Goal: Task Accomplishment & Management: Complete application form

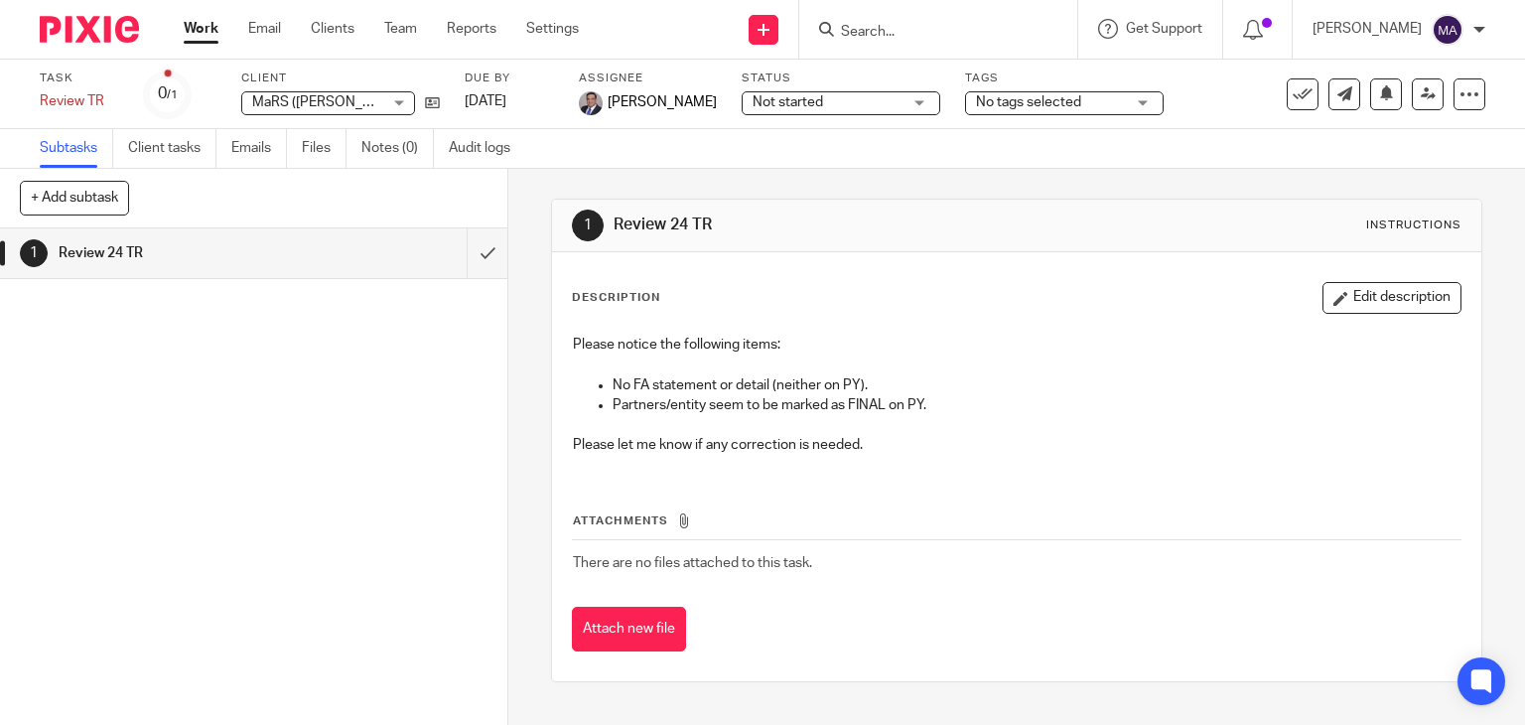
click at [780, 33] on div "Task created. View" at bounding box center [1133, 57] width 742 height 75
click at [769, 24] on icon at bounding box center [763, 30] width 12 height 12
click at [754, 123] on link "Create task" at bounding box center [779, 121] width 139 height 29
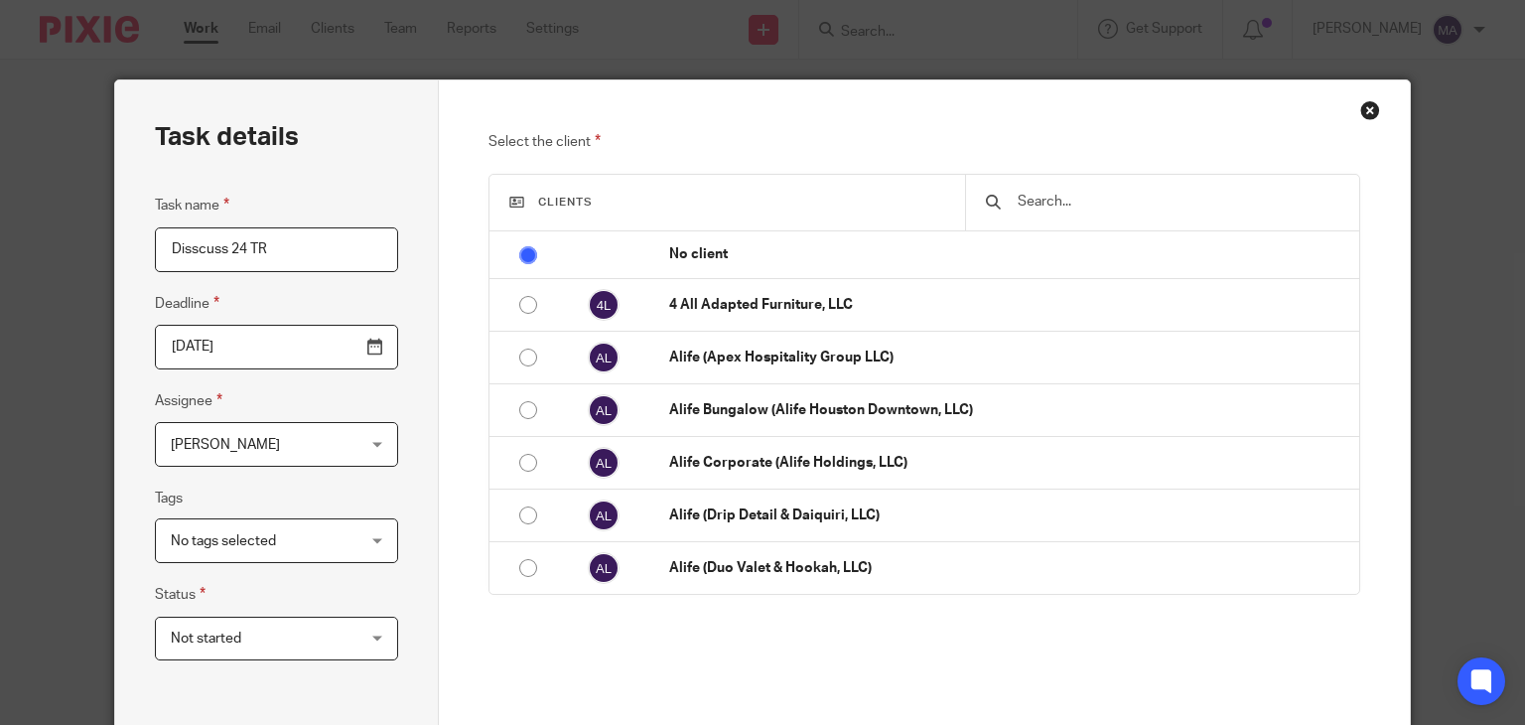
type input "Disscuss 24 TR"
click at [183, 559] on span "No tags selected" at bounding box center [261, 540] width 181 height 42
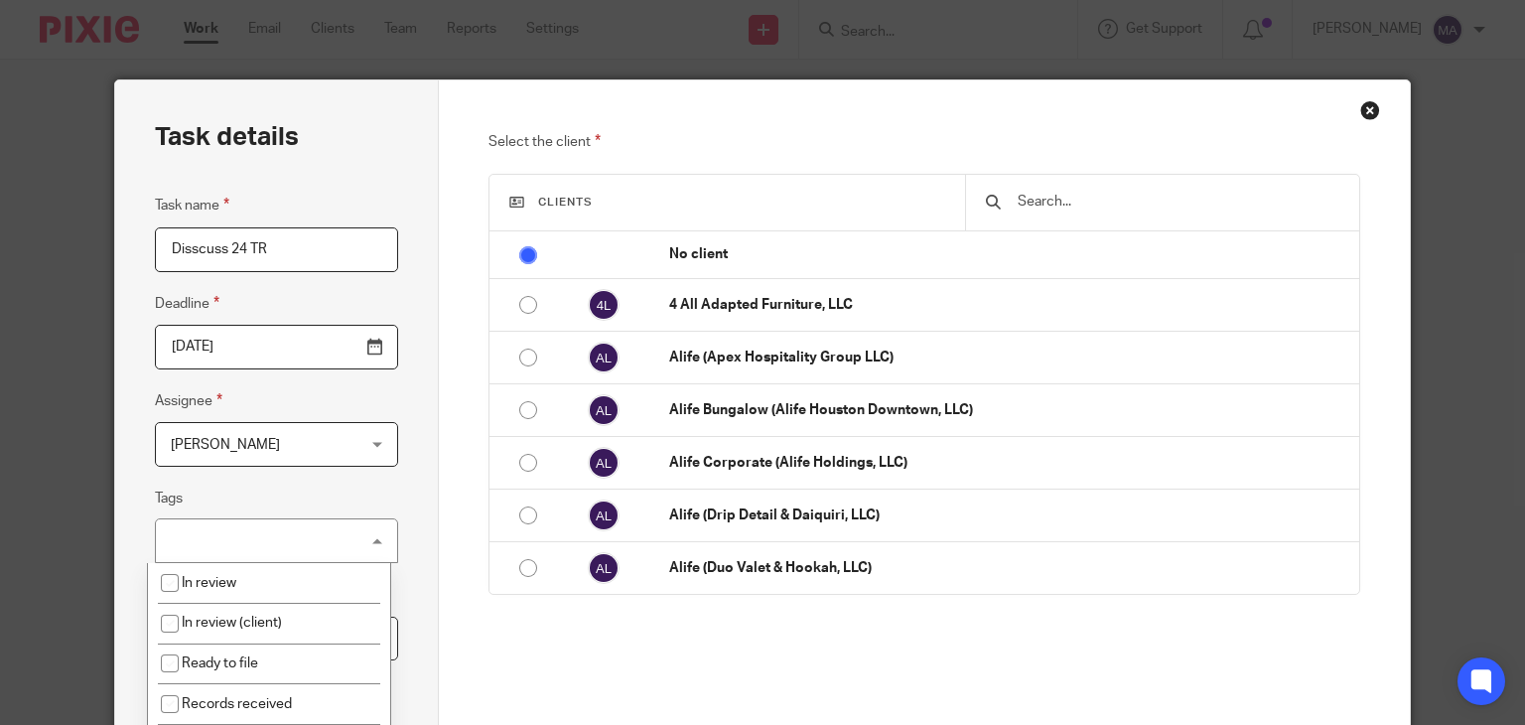
click at [184, 549] on div "No tags selected" at bounding box center [276, 540] width 243 height 45
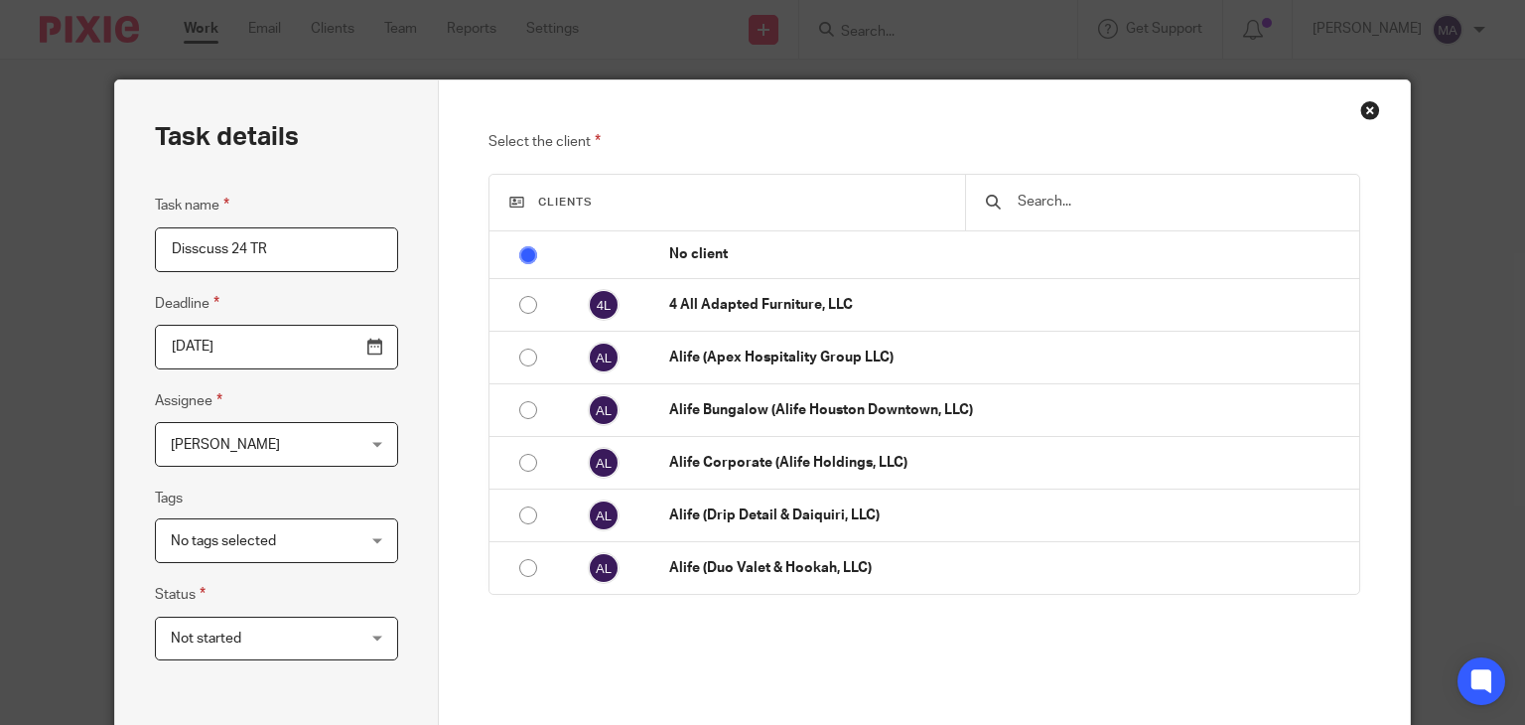
click at [278, 430] on span "[PERSON_NAME]" at bounding box center [261, 444] width 181 height 42
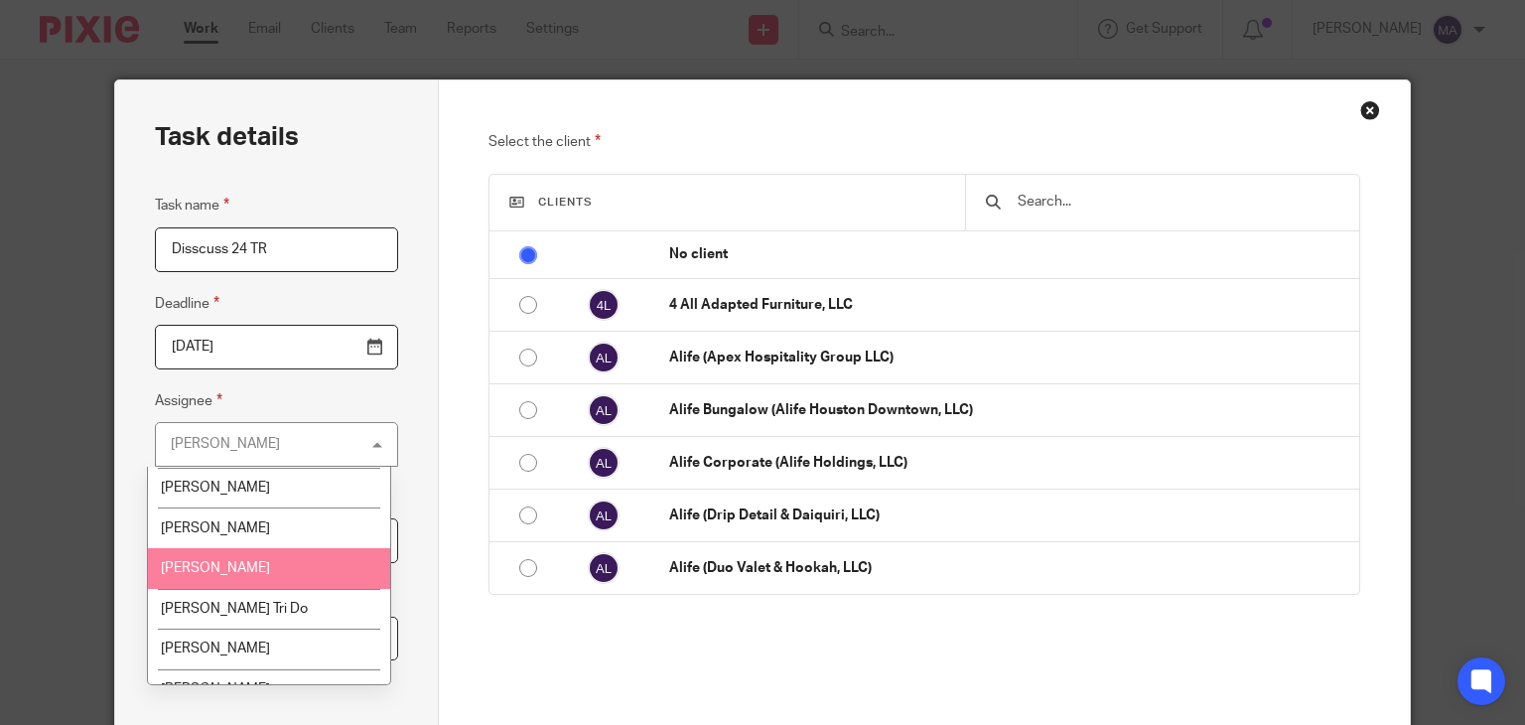
scroll to position [1787, 0]
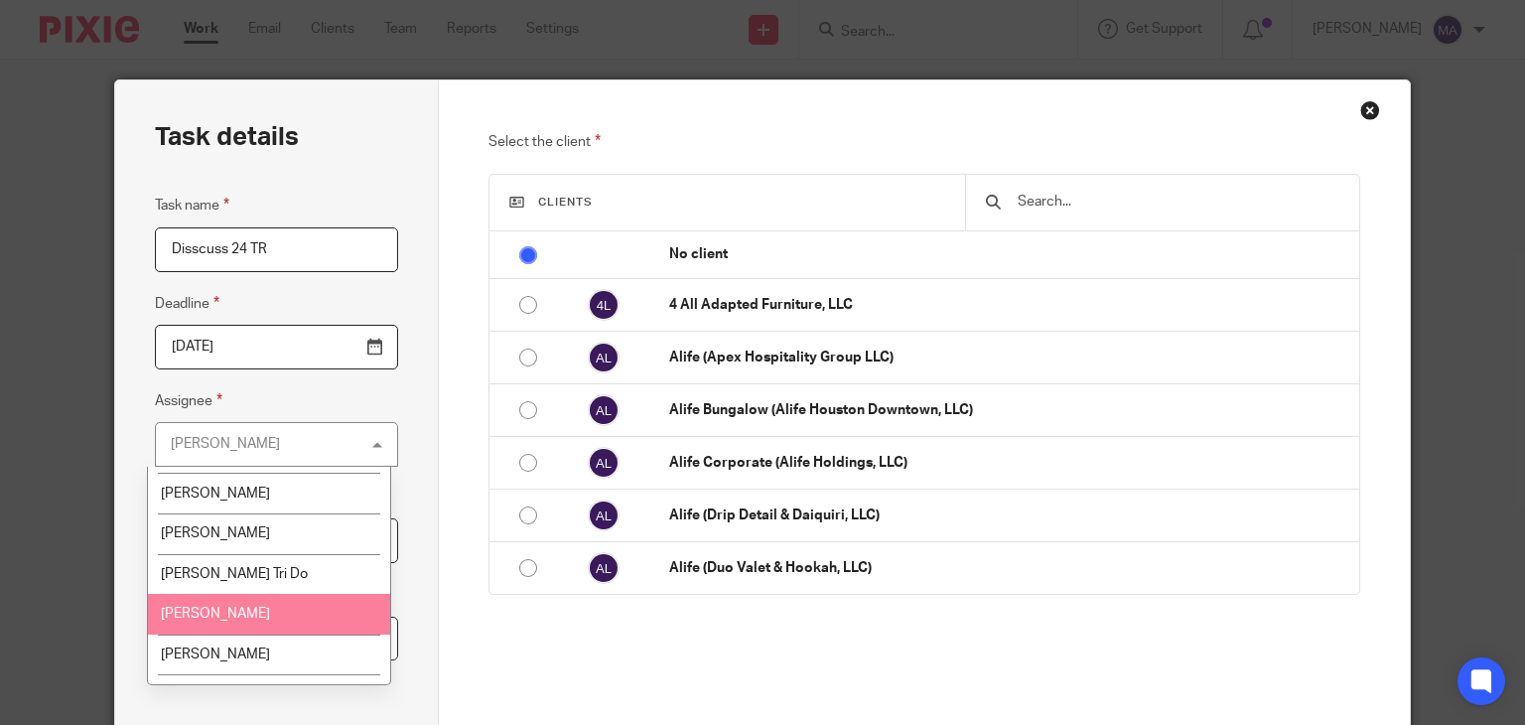
click at [237, 606] on span "Rahil Hamirani" at bounding box center [215, 613] width 109 height 14
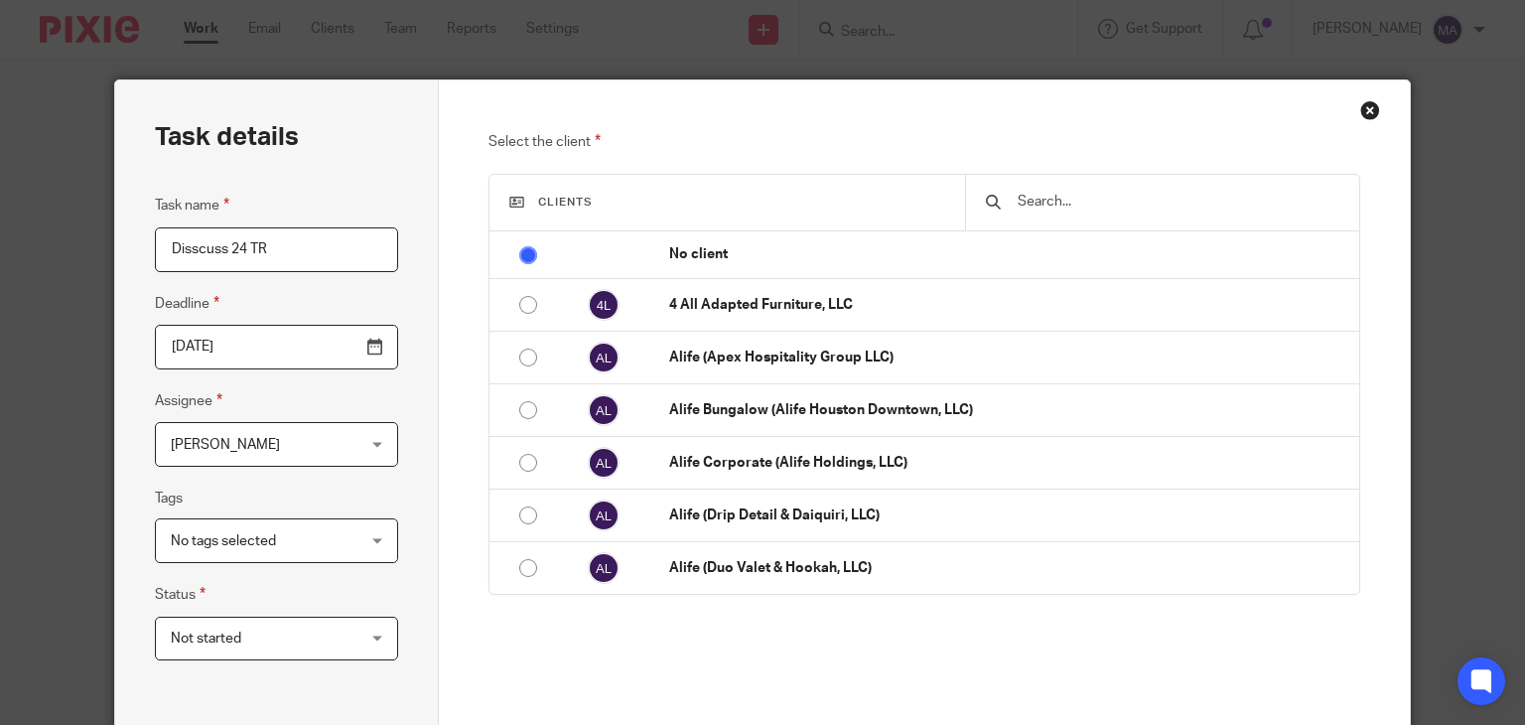
click at [1054, 198] on input "text" at bounding box center [1176, 202] width 323 height 22
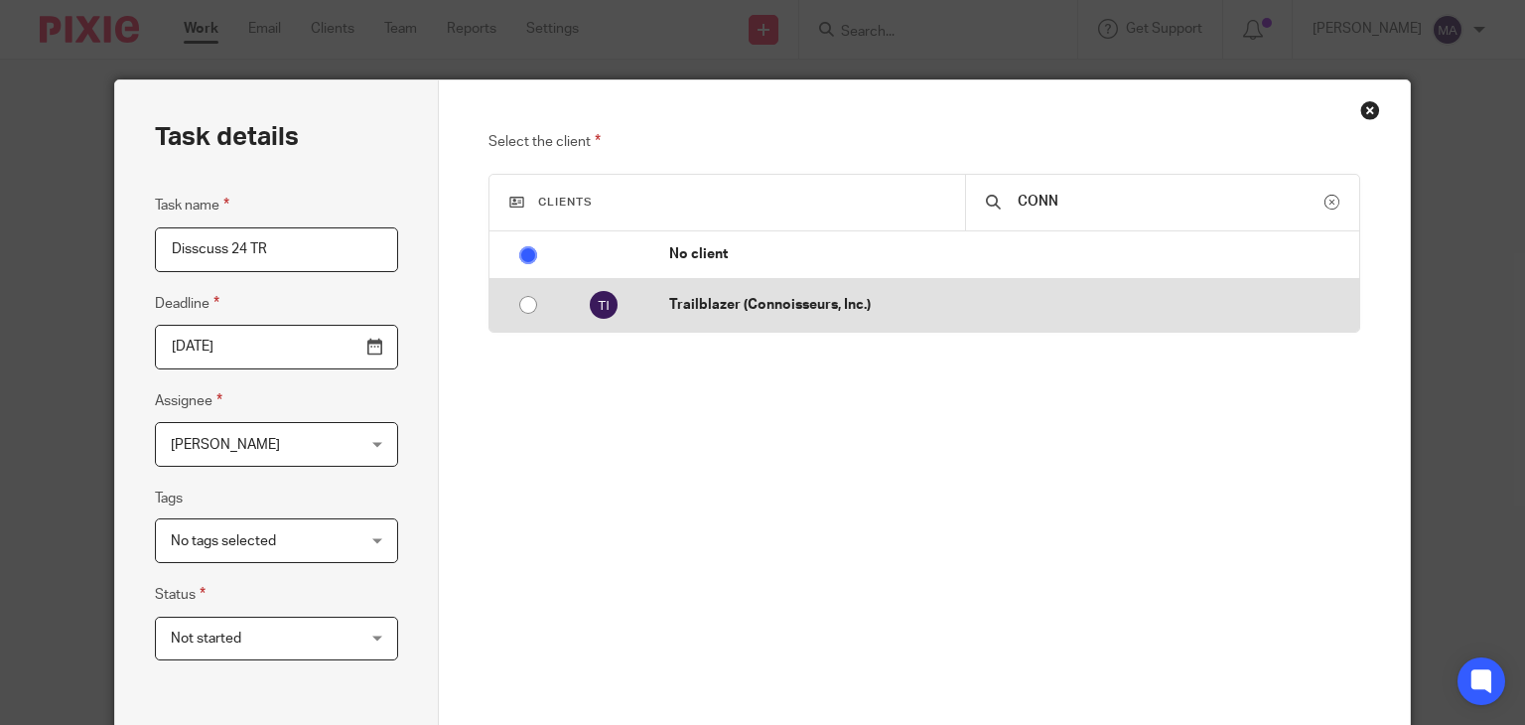
type input "CONN"
click at [959, 307] on p "Trailblazer (Connoisseurs, Inc.)" at bounding box center [1008, 305] width 679 height 20
radio input "false"
radio input "true"
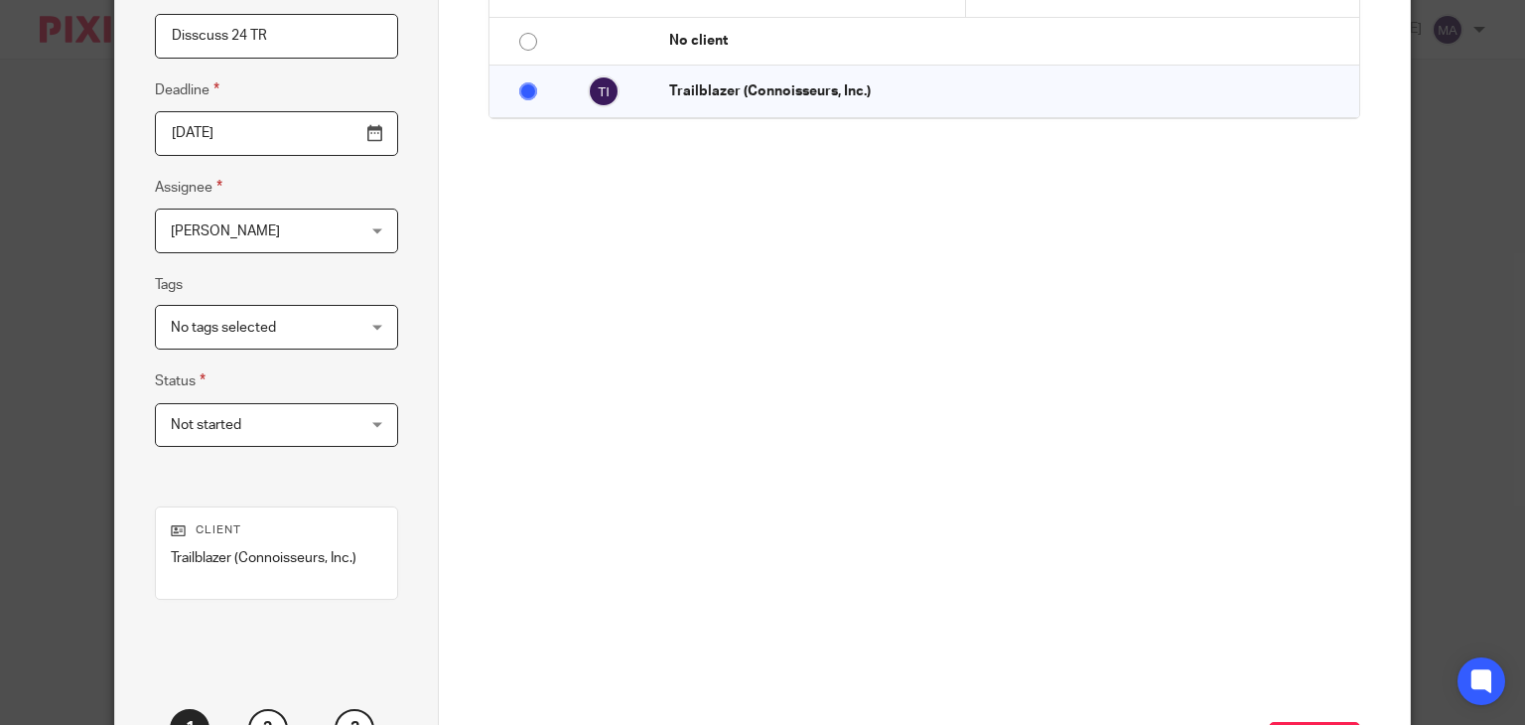
scroll to position [381, 0]
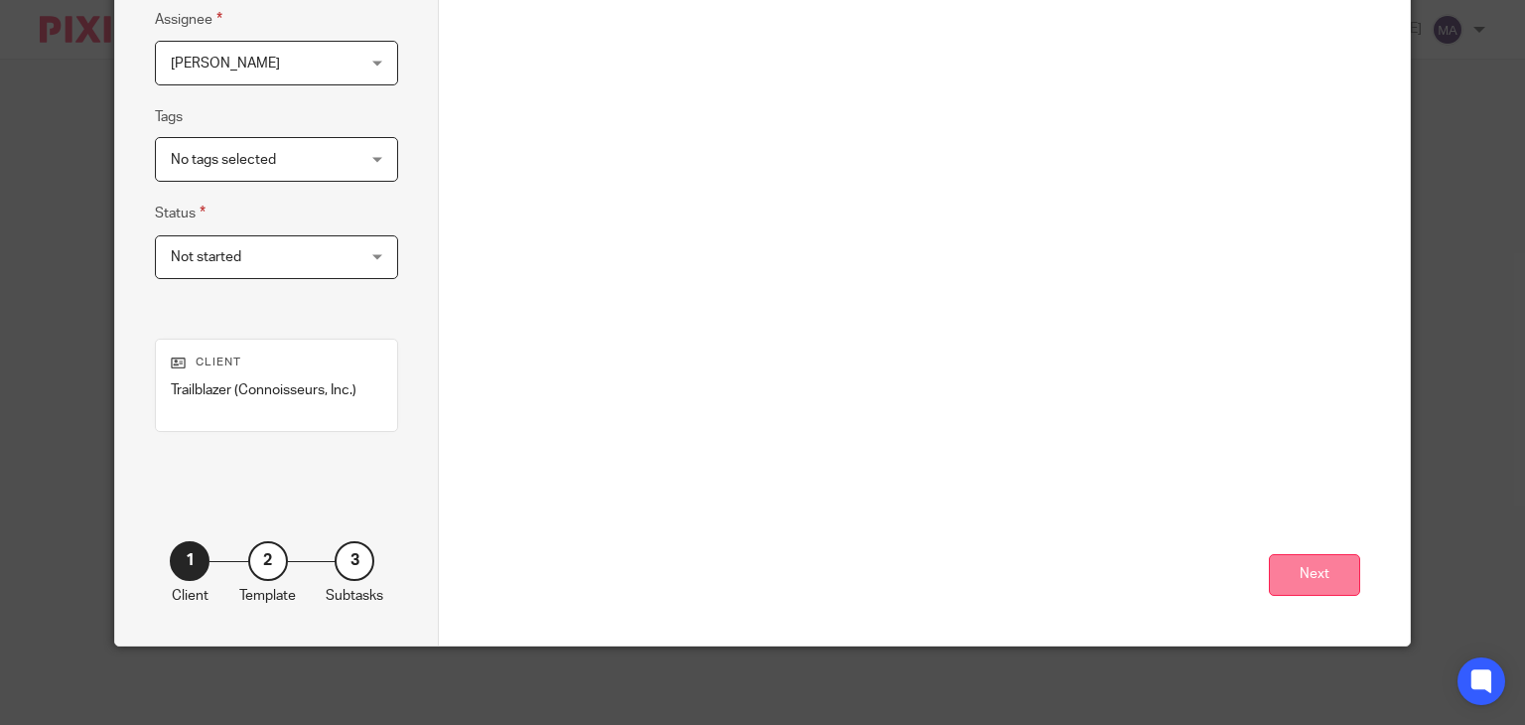
click at [1322, 578] on button "Next" at bounding box center [1313, 575] width 91 height 43
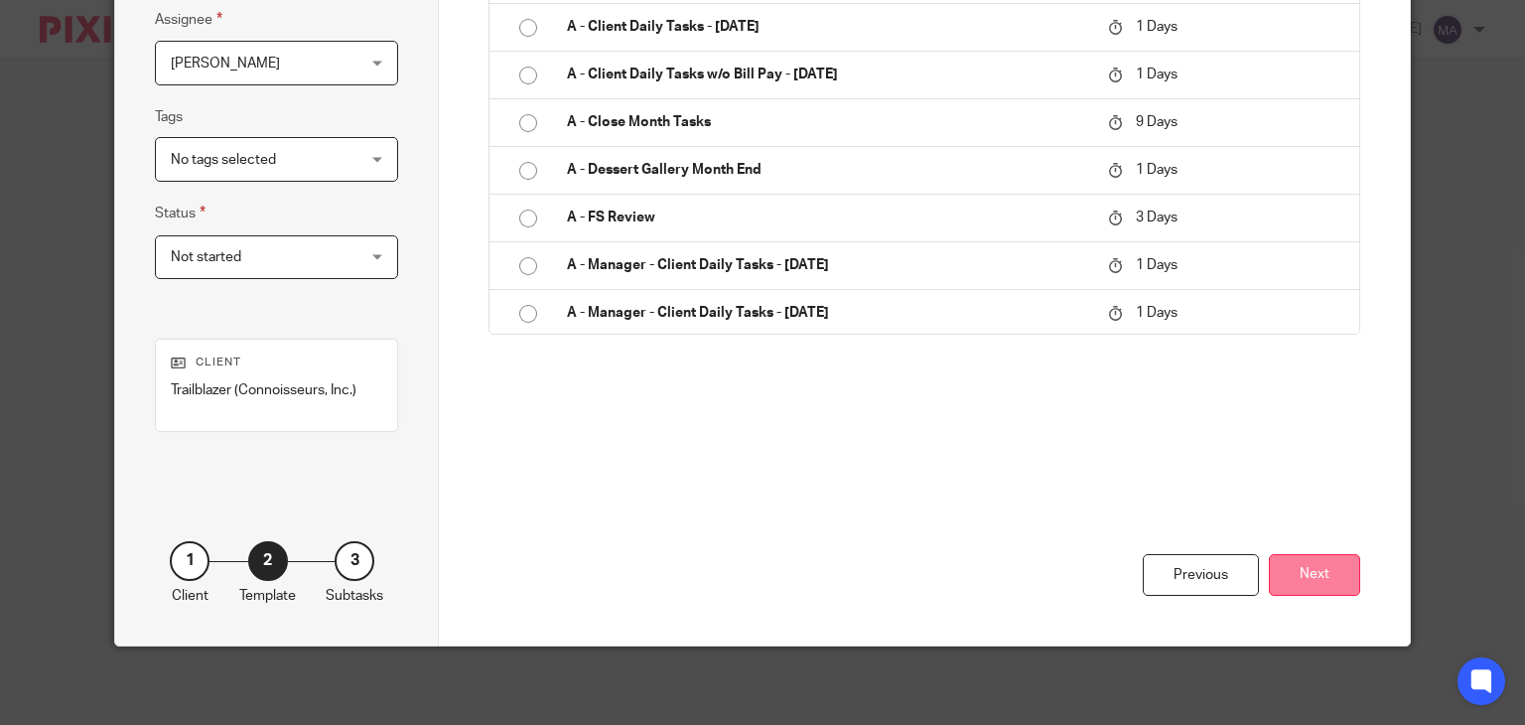
click at [1338, 573] on button "Next" at bounding box center [1313, 575] width 91 height 43
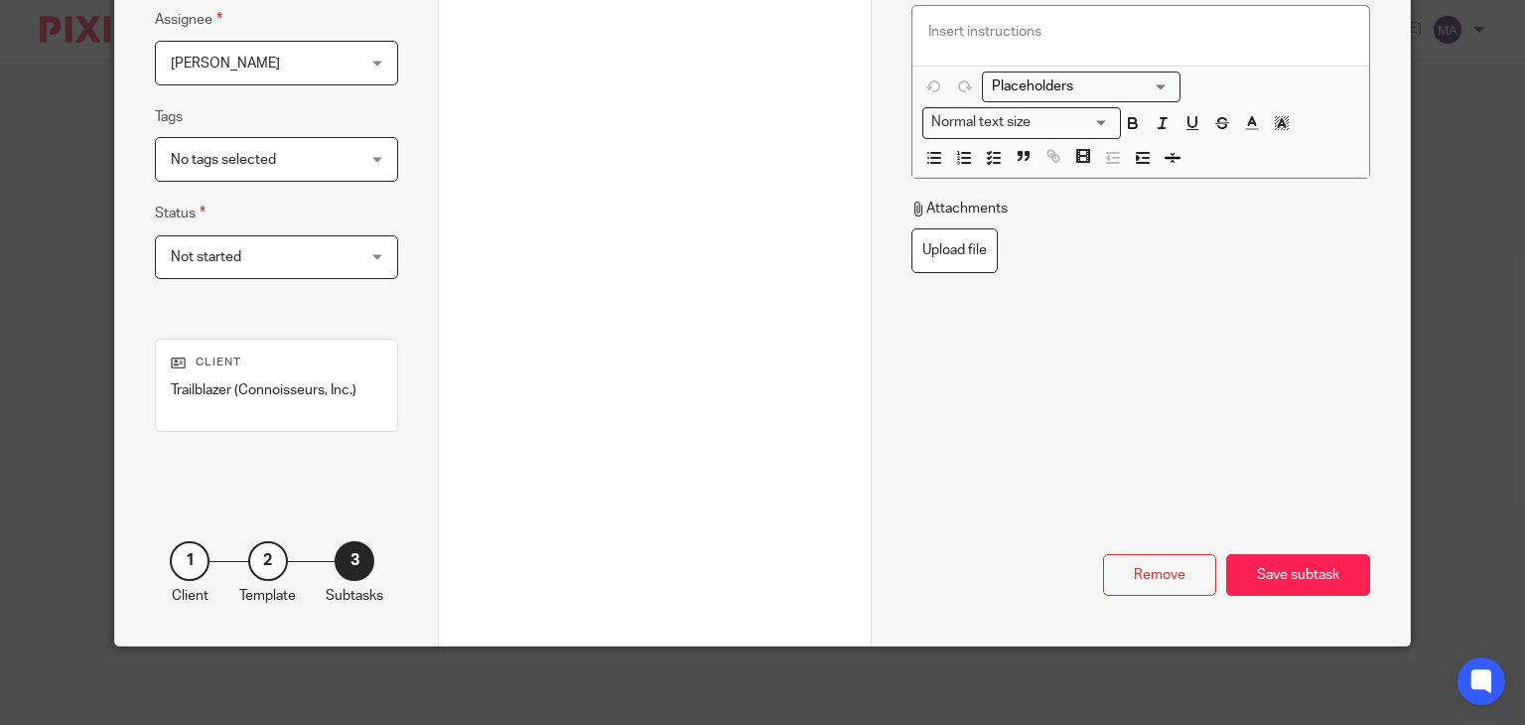
scroll to position [83, 0]
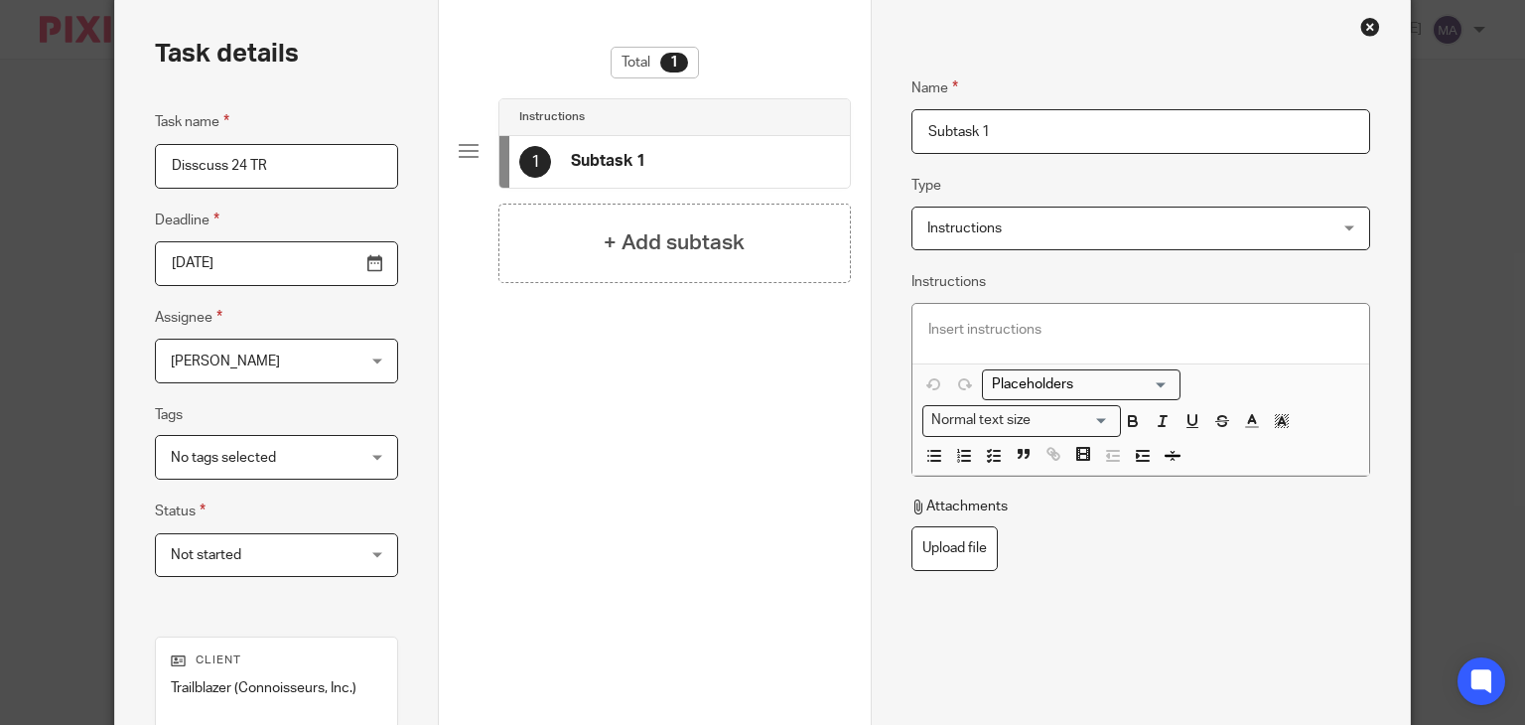
drag, startPoint x: 1014, startPoint y: 138, endPoint x: 786, endPoint y: 134, distance: 228.3
click at [786, 134] on div "Task details Task name Disscuss 24 TR Deadline 2025-08-18 Assignee Rahil Hamira…" at bounding box center [762, 470] width 1294 height 946
type input "Open Items"
click at [977, 320] on p at bounding box center [1140, 330] width 425 height 20
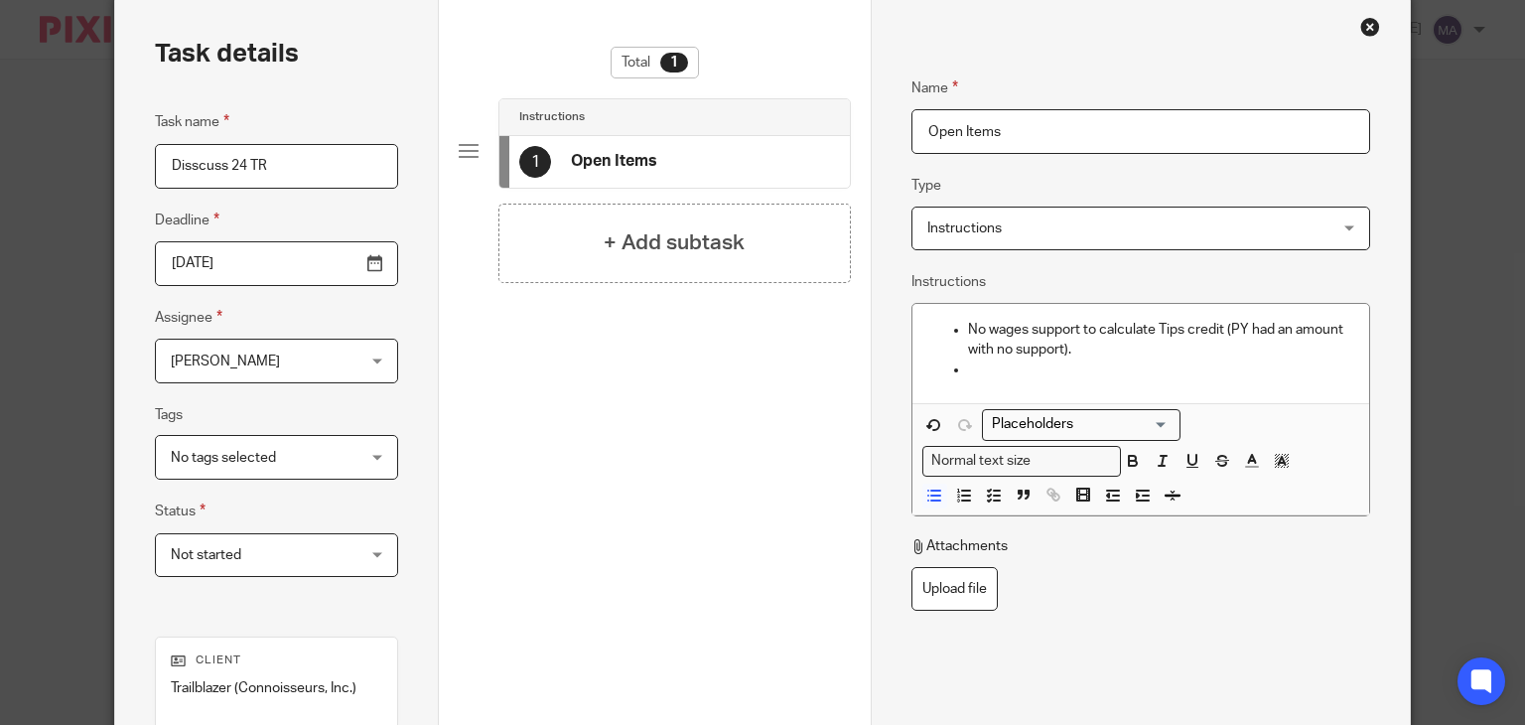
click at [1105, 378] on div "No wages support to calculate Tips credit (PY had an amount with no support)." at bounding box center [1140, 354] width 457 height 100
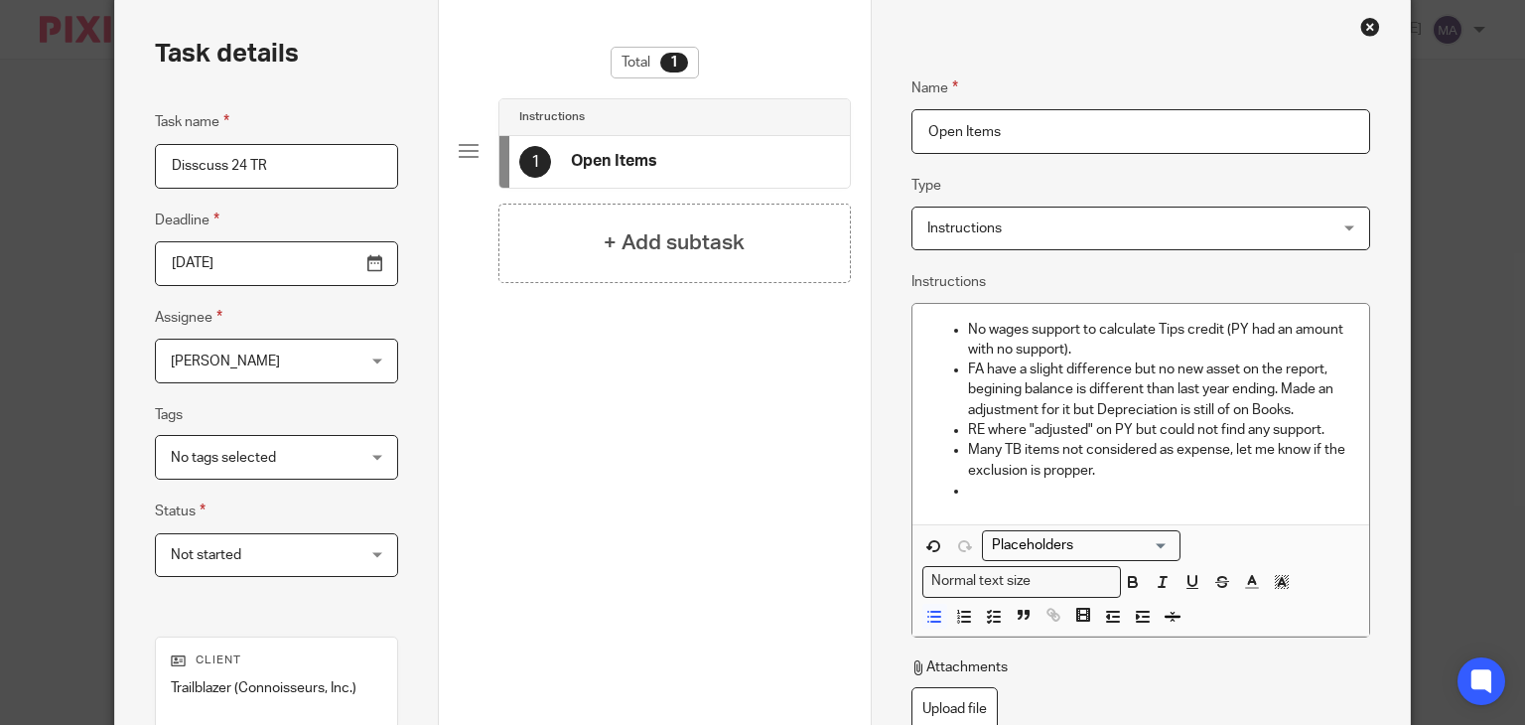
click at [1254, 231] on span "Instructions" at bounding box center [1103, 228] width 353 height 42
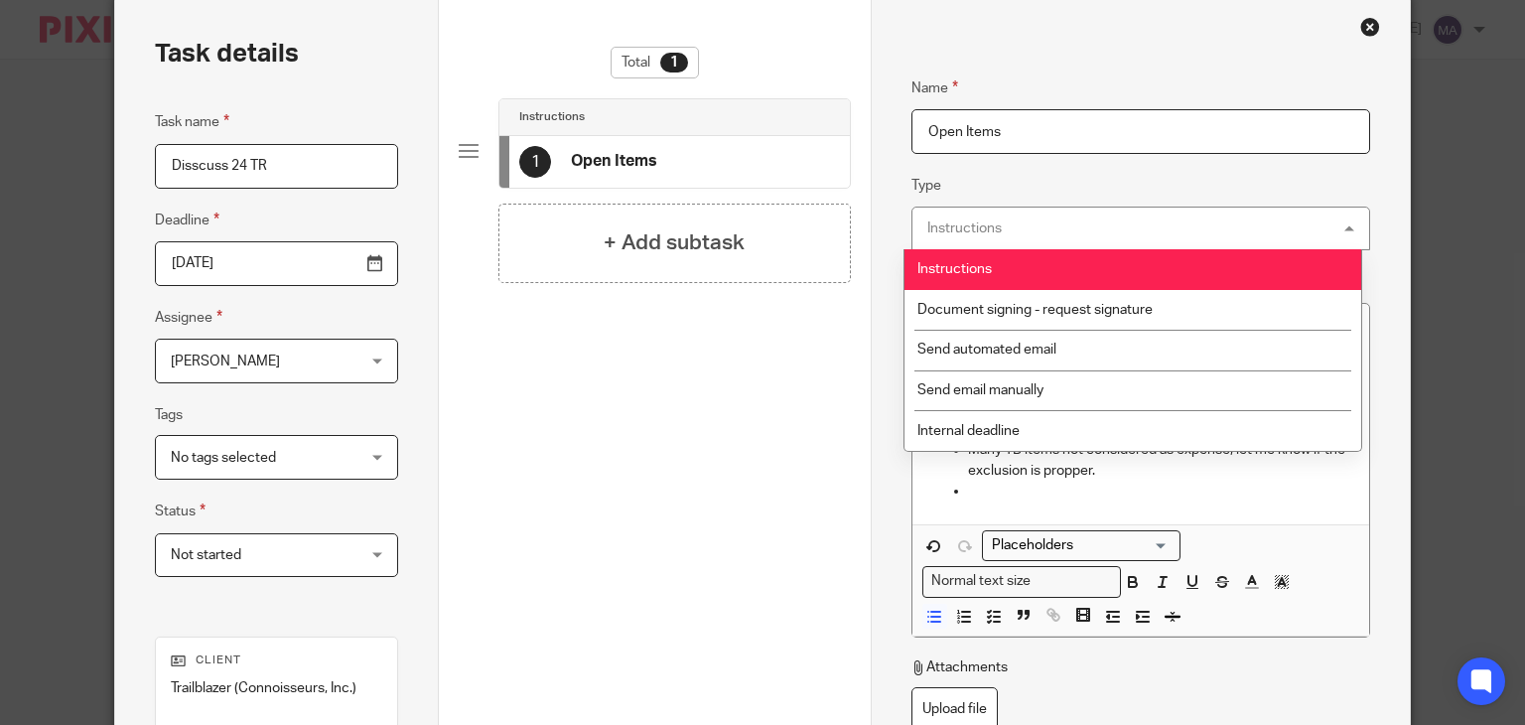
click at [1247, 161] on div "Name Open Items Type Instructions Instructions Instructions Document signing - …" at bounding box center [1140, 429] width 459 height 764
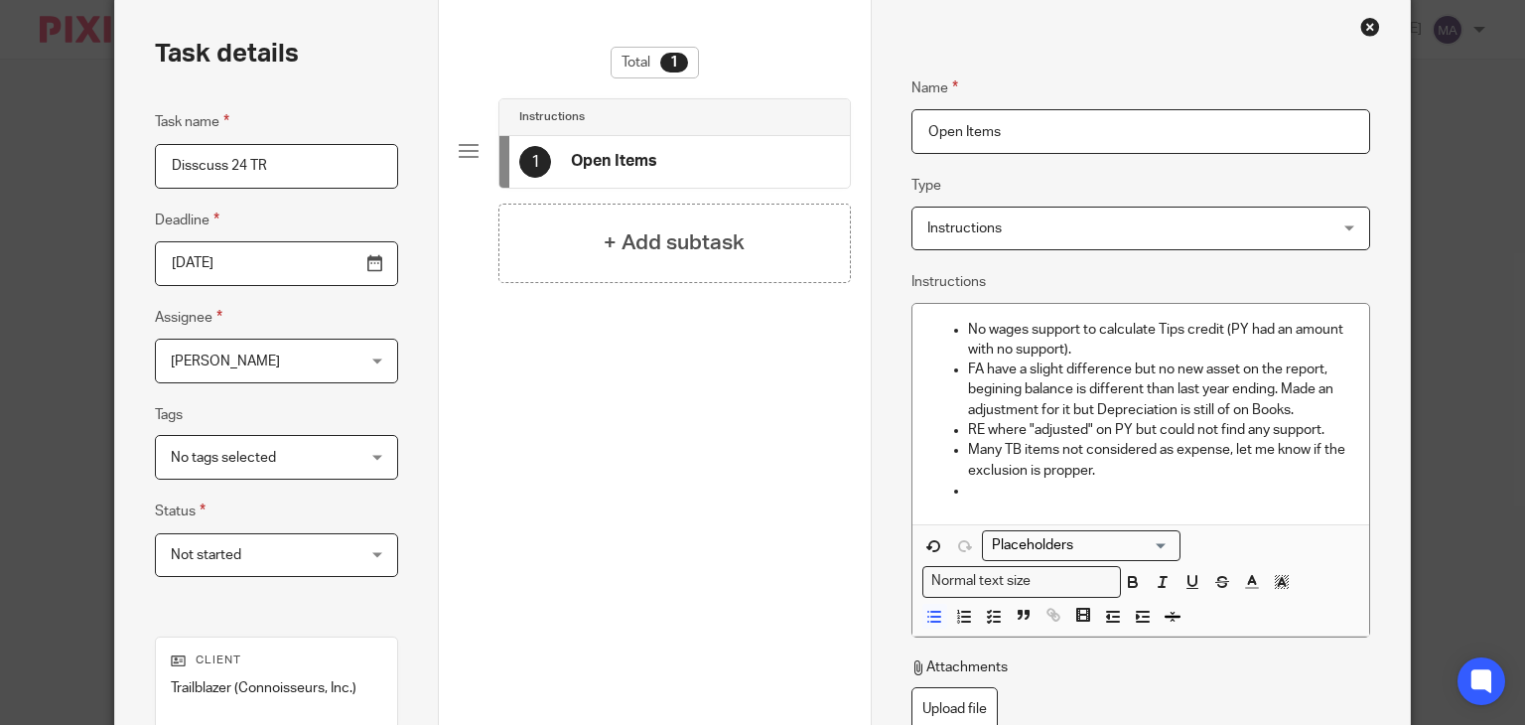
click at [1061, 465] on p "Many TB items not considered as expense, let me know if the exclusion is proppe…" at bounding box center [1160, 460] width 385 height 41
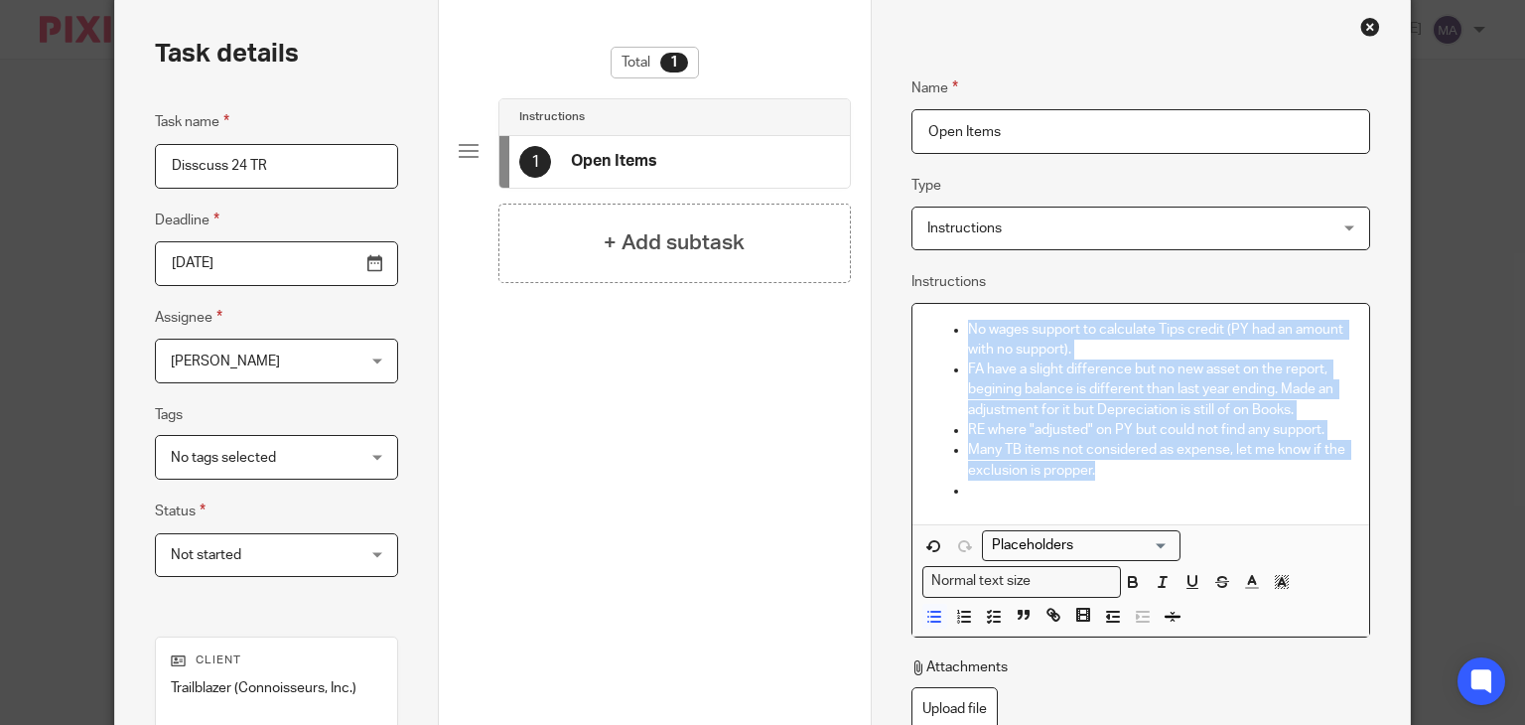
drag, startPoint x: 1093, startPoint y: 472, endPoint x: 955, endPoint y: 323, distance: 203.7
click at [955, 323] on ul "No wages support to calculate Tips credit (PY had an amount with no support). F…" at bounding box center [1140, 410] width 425 height 181
copy ul "No wages support to calculate Tips credit (PY had an amount with no support). F…"
click at [988, 426] on p "RE where "adjusted" on PY but could not find any support." at bounding box center [1160, 430] width 385 height 20
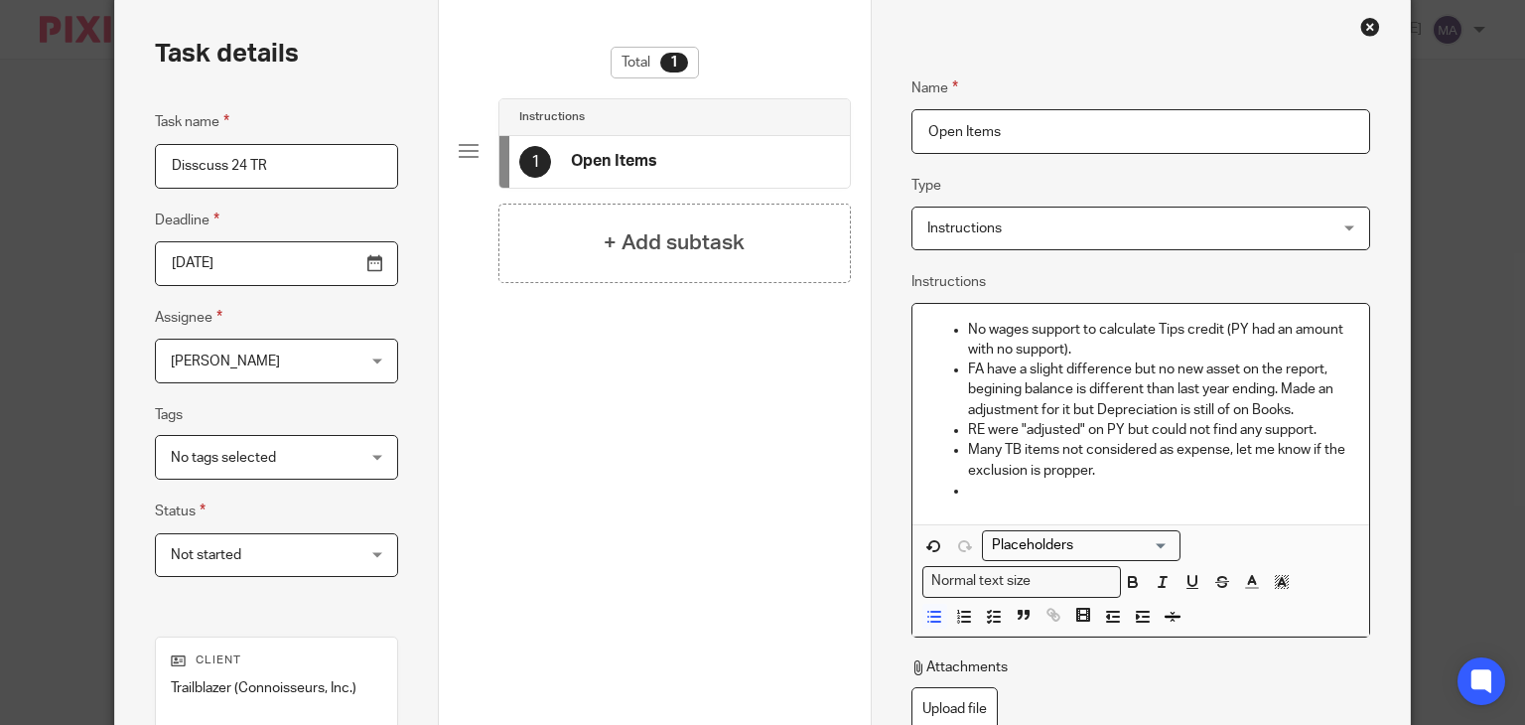
click at [972, 364] on p "FA have a slight difference but no new asset on the report, begining balance is…" at bounding box center [1160, 389] width 385 height 61
click at [1168, 389] on p "FAs have a slight difference but no new asset on the report, begining balance i…" at bounding box center [1160, 389] width 385 height 61
click at [1234, 407] on p "FAs have a slight difference but no new asset on the report, begining balance i…" at bounding box center [1160, 389] width 385 height 61
click at [1054, 446] on p "Many TB items not considered as expense, let me know if the exclusion is proppe…" at bounding box center [1160, 460] width 385 height 41
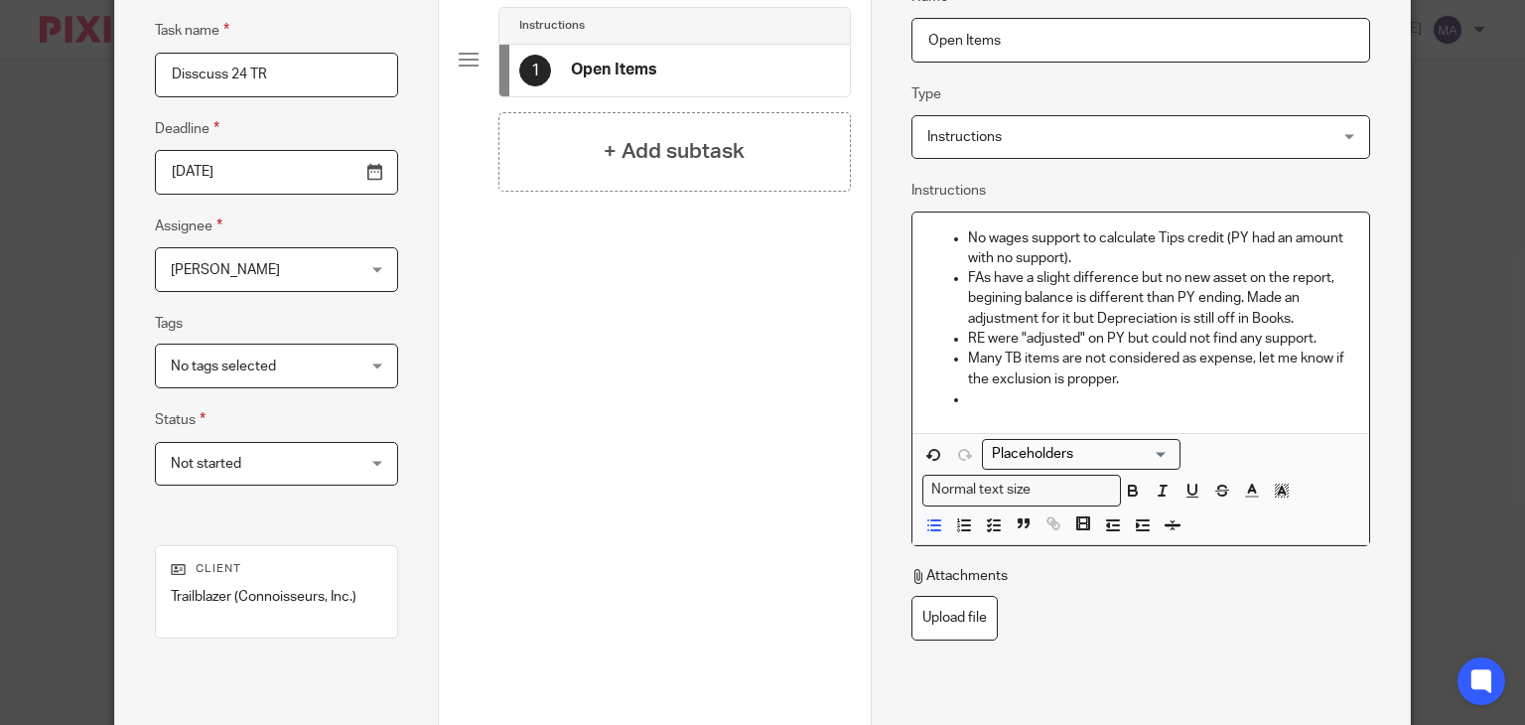
scroll to position [282, 0]
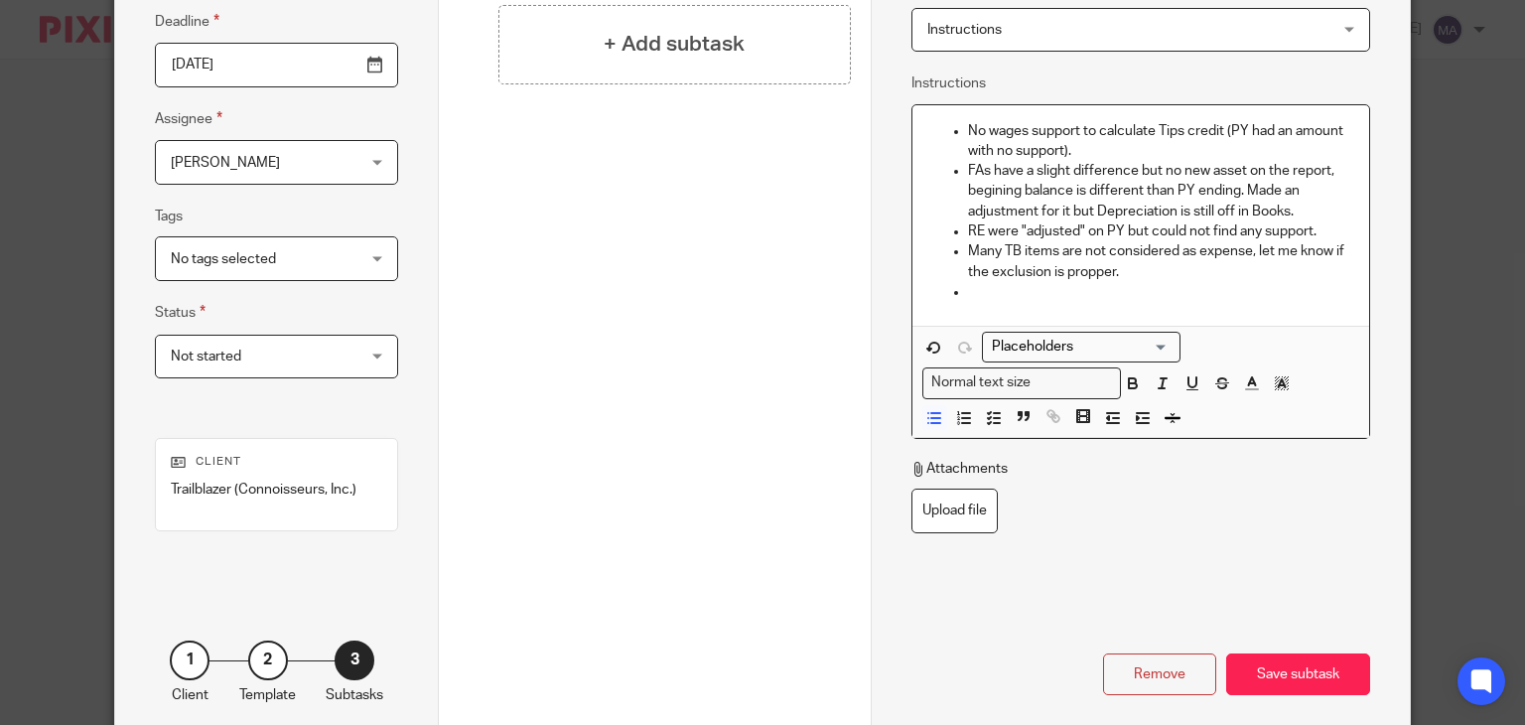
click at [1039, 294] on p at bounding box center [1160, 292] width 385 height 20
click at [1278, 658] on div "Save subtask" at bounding box center [1298, 674] width 144 height 43
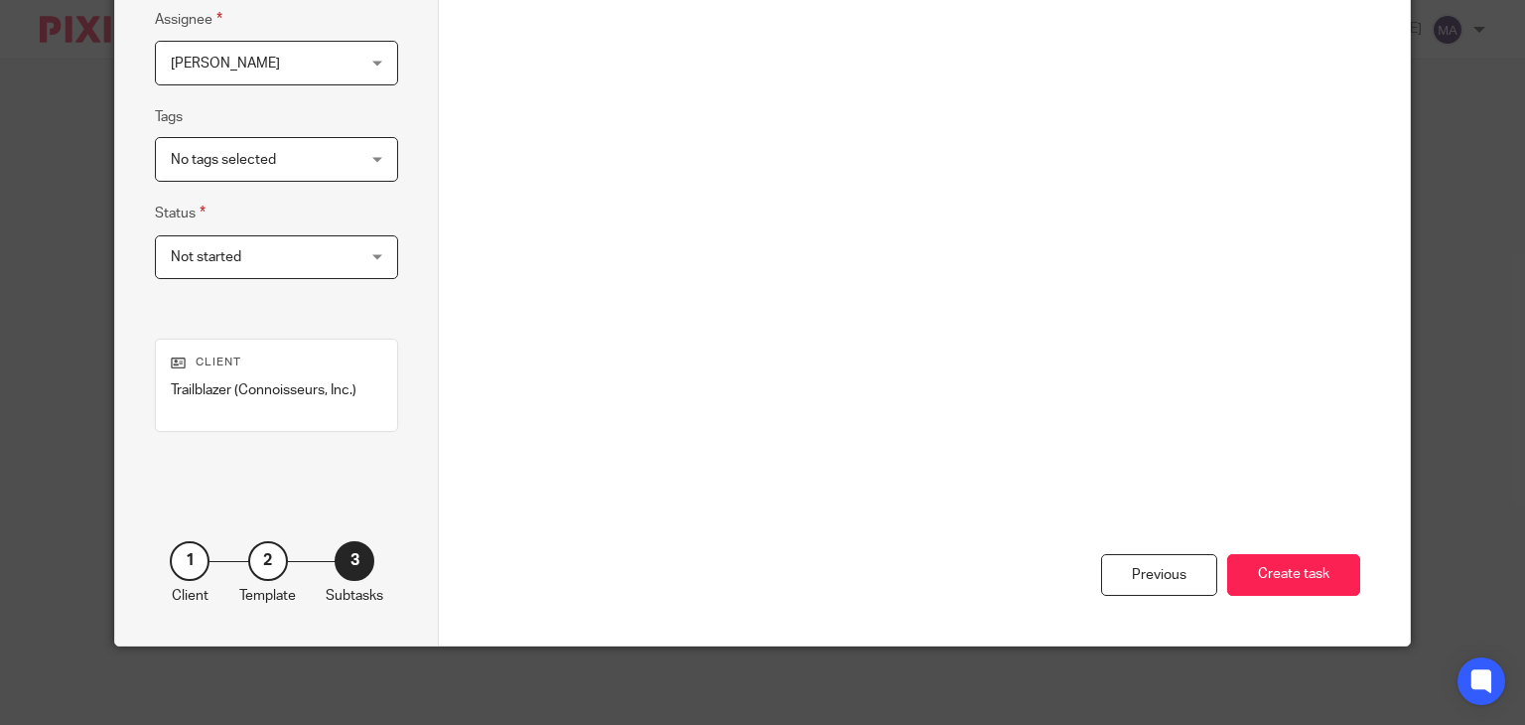
scroll to position [381, 0]
click at [1290, 581] on button "Create task" at bounding box center [1293, 575] width 133 height 43
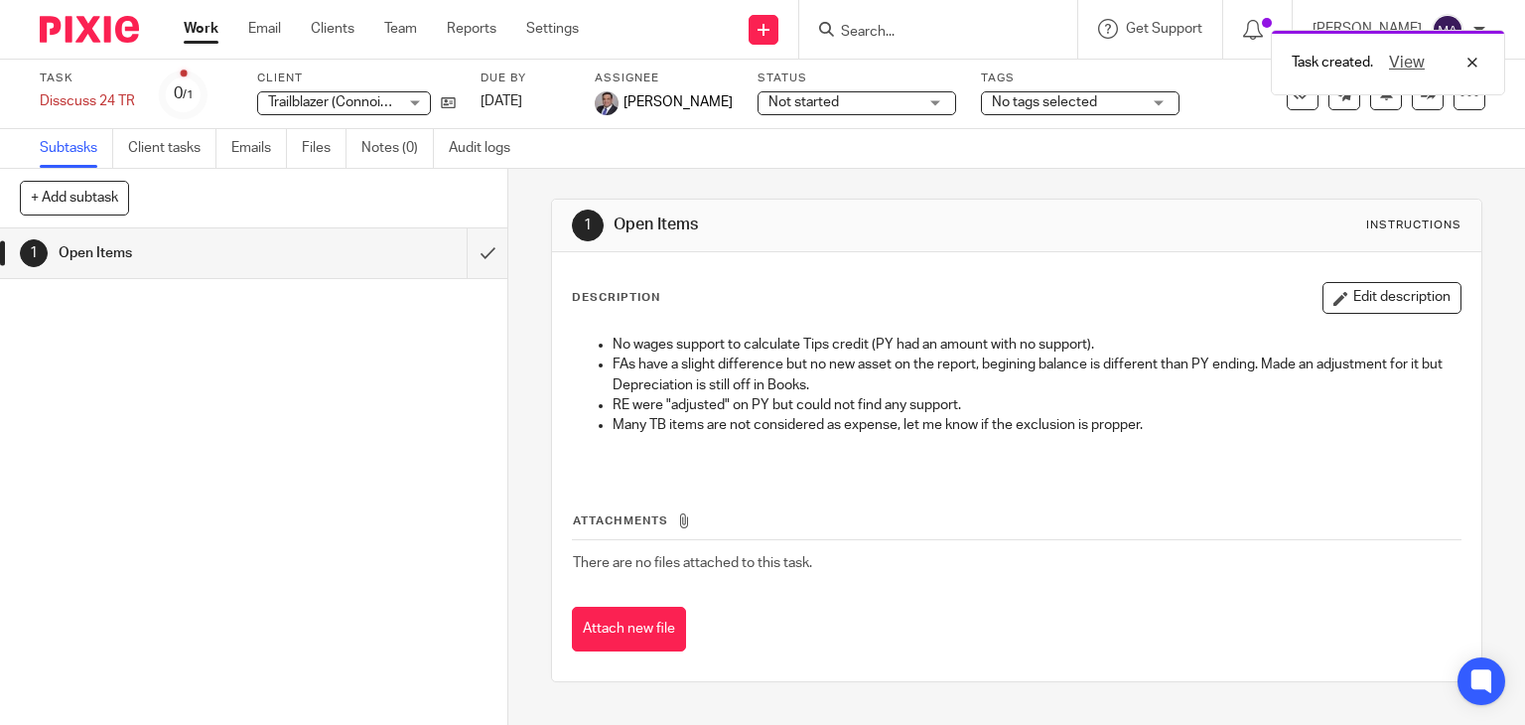
click at [199, 26] on link "Work" at bounding box center [201, 29] width 35 height 20
